Goal: Task Accomplishment & Management: Use online tool/utility

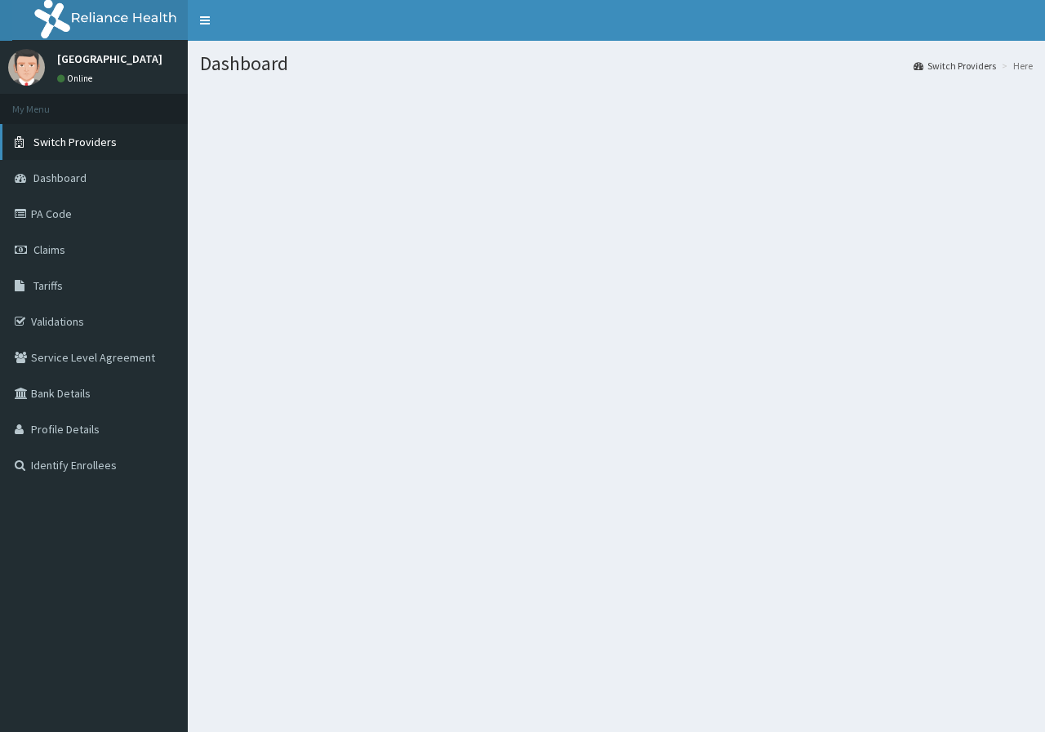
click at [61, 135] on span "Switch Providers" at bounding box center [74, 142] width 83 height 15
click at [41, 151] on link "Switch Providers" at bounding box center [94, 142] width 188 height 36
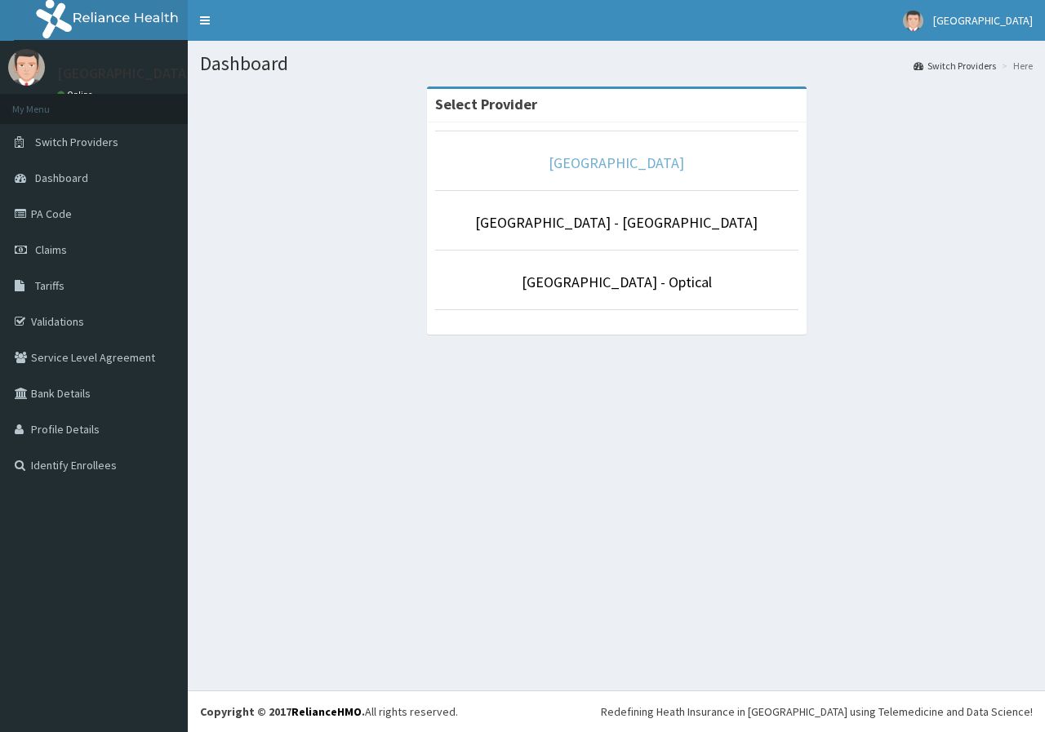
click at [684, 160] on link "[GEOGRAPHIC_DATA]" at bounding box center [615, 162] width 135 height 19
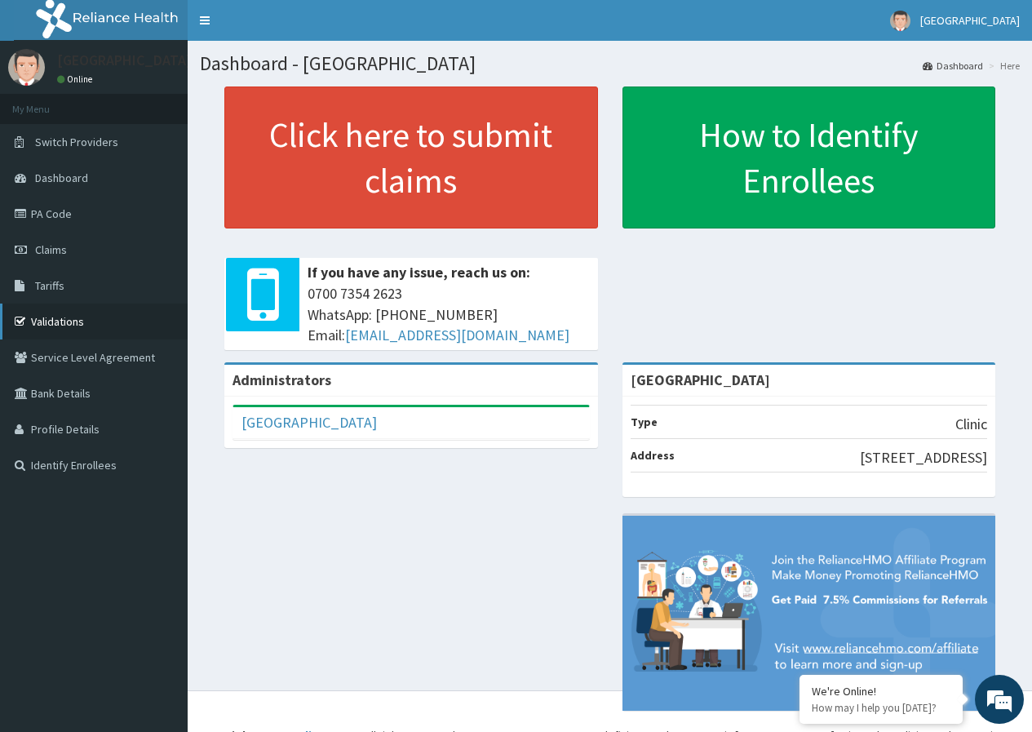
click at [55, 328] on link "Validations" at bounding box center [94, 322] width 188 height 36
click at [49, 317] on link "Validations" at bounding box center [94, 322] width 188 height 36
click at [50, 331] on link "Validations" at bounding box center [94, 322] width 188 height 36
